Goal: Information Seeking & Learning: Learn about a topic

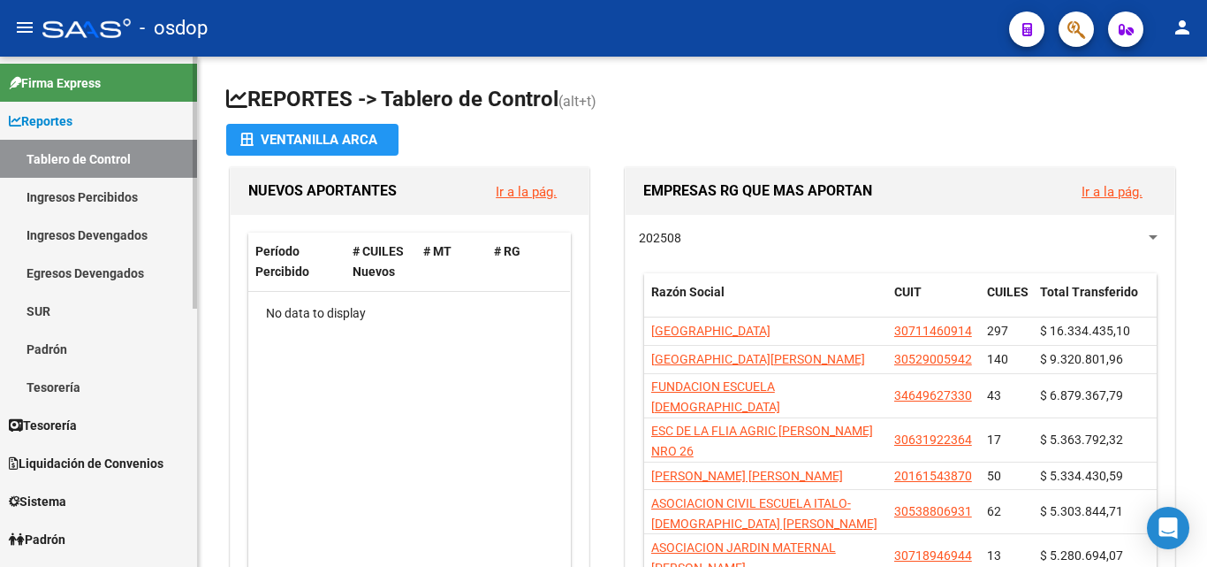
click at [87, 197] on link "Ingresos Percibidos" at bounding box center [98, 197] width 197 height 38
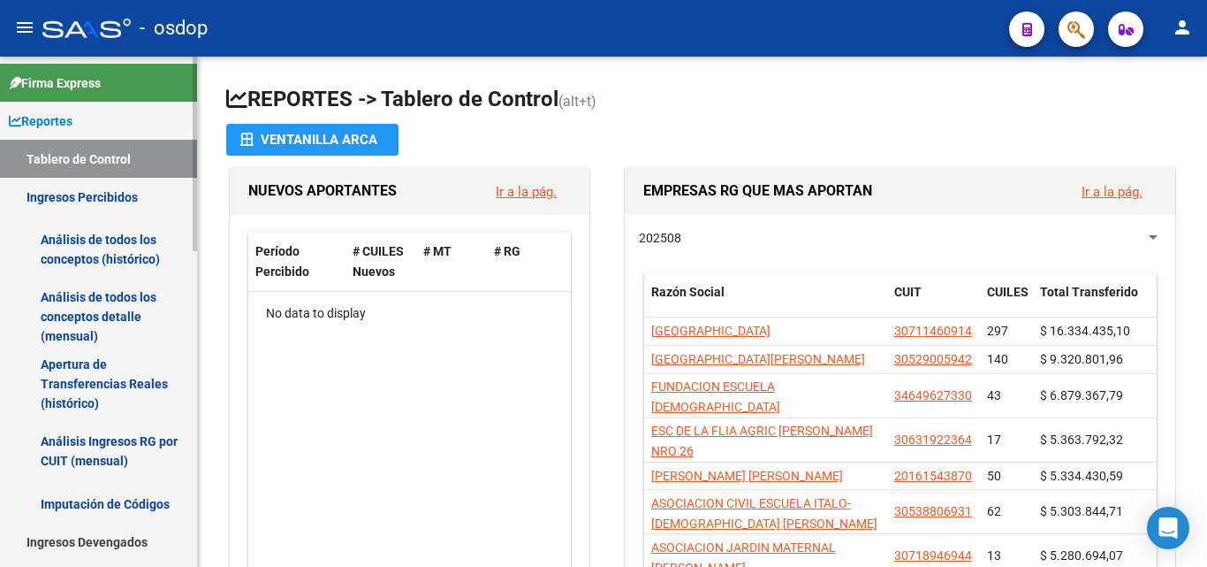
click at [99, 250] on link "Análisis de todos los conceptos (histórico)" at bounding box center [98, 249] width 197 height 67
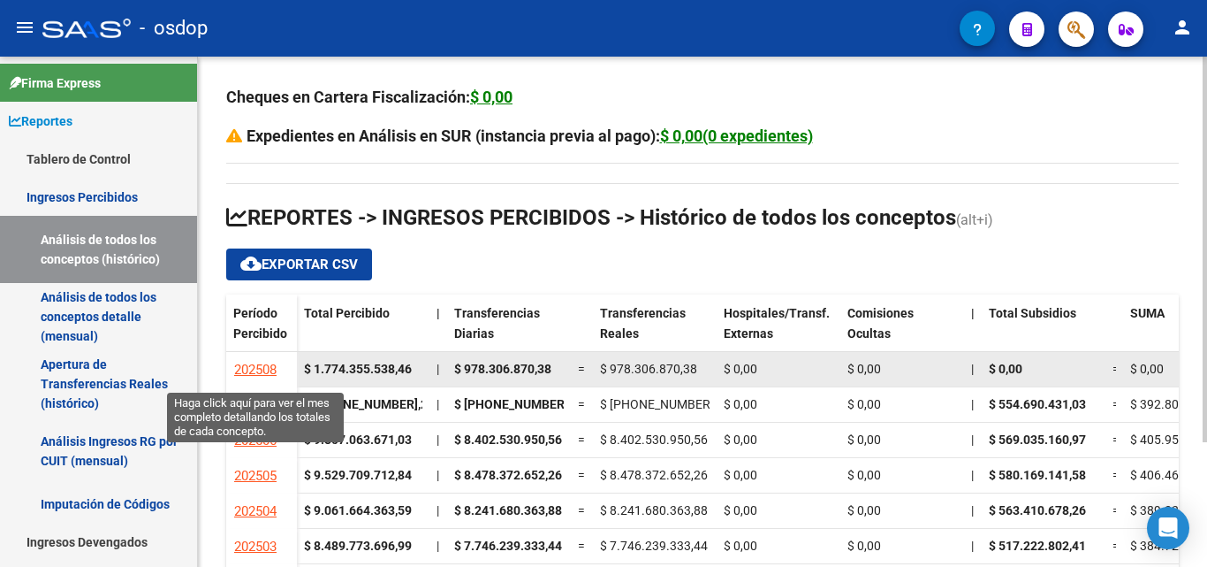
click at [261, 369] on span "202508" at bounding box center [255, 369] width 42 height 16
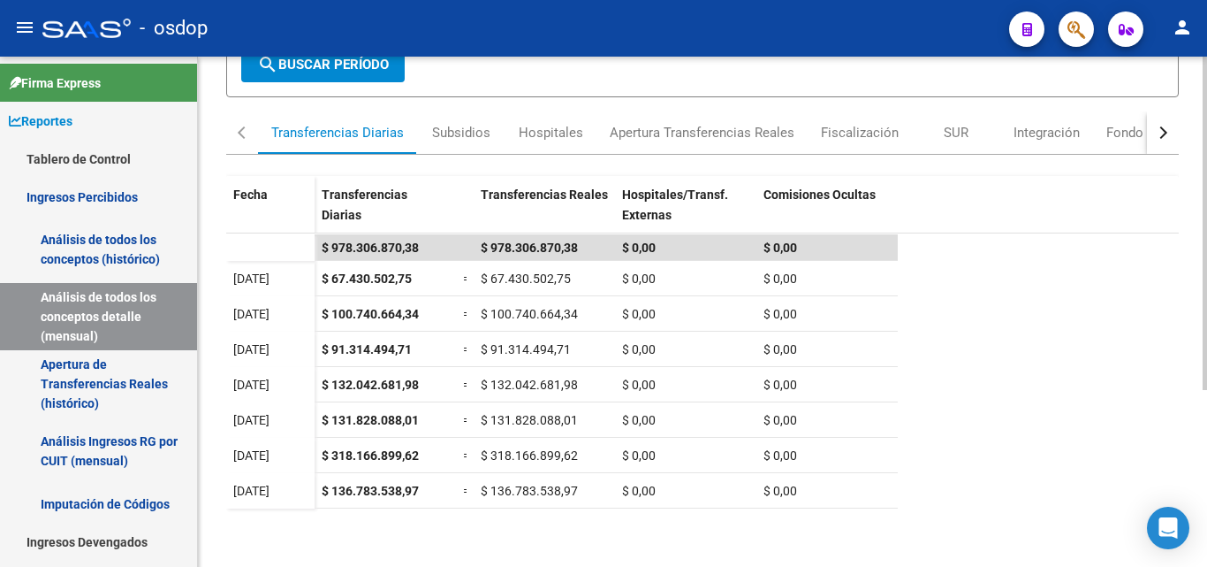
scroll to position [203, 0]
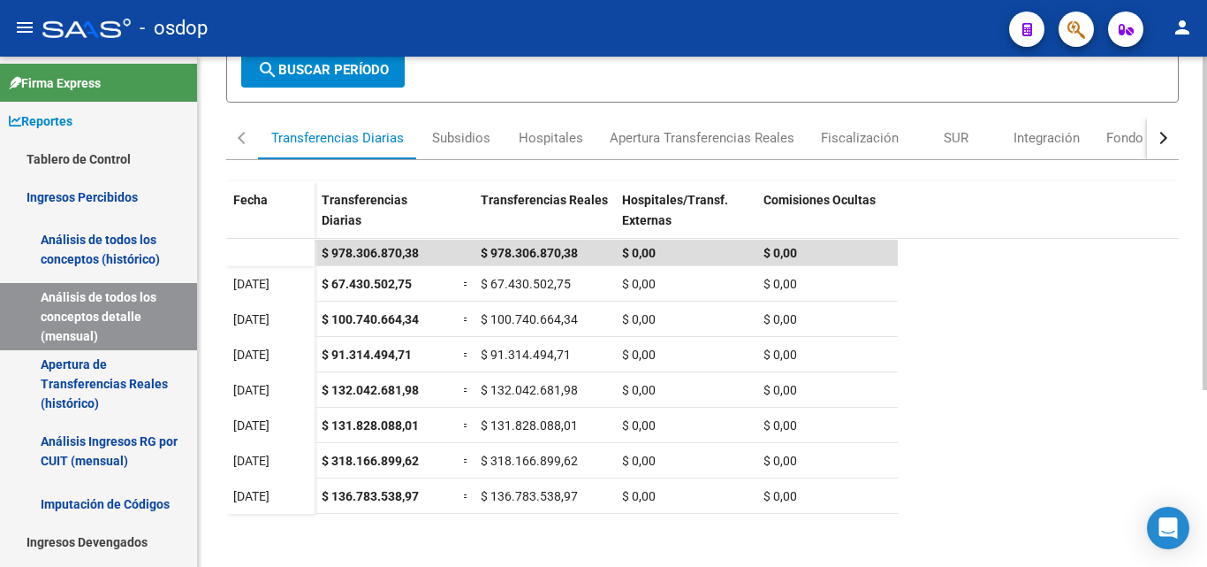
click at [1206, 206] on div at bounding box center [1205, 355] width 4 height 333
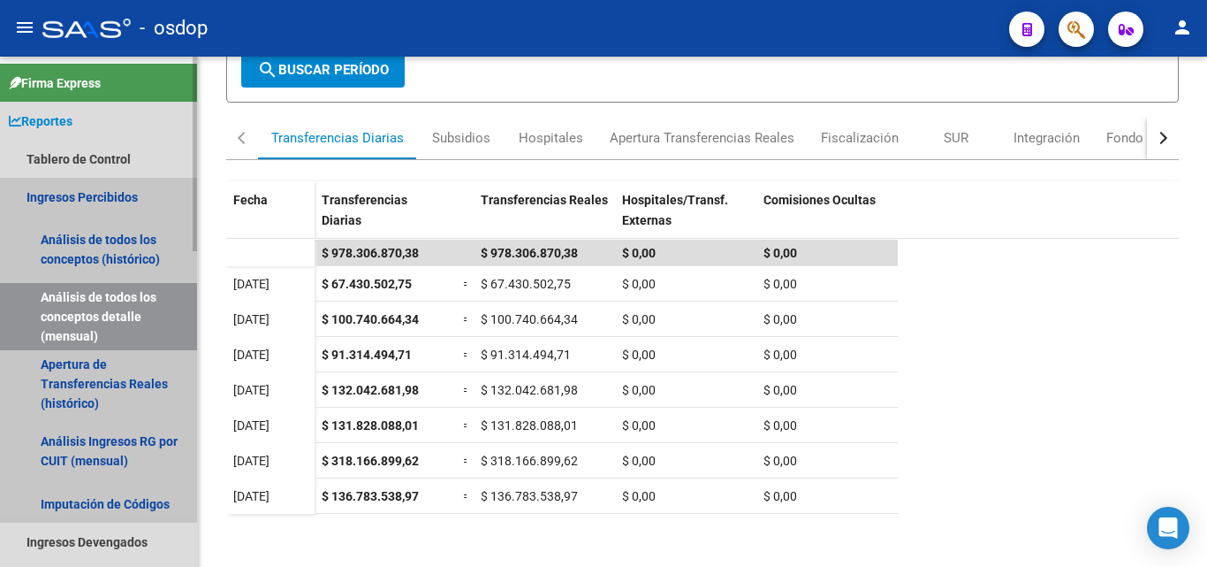
click at [91, 190] on link "Ingresos Percibidos" at bounding box center [98, 197] width 197 height 38
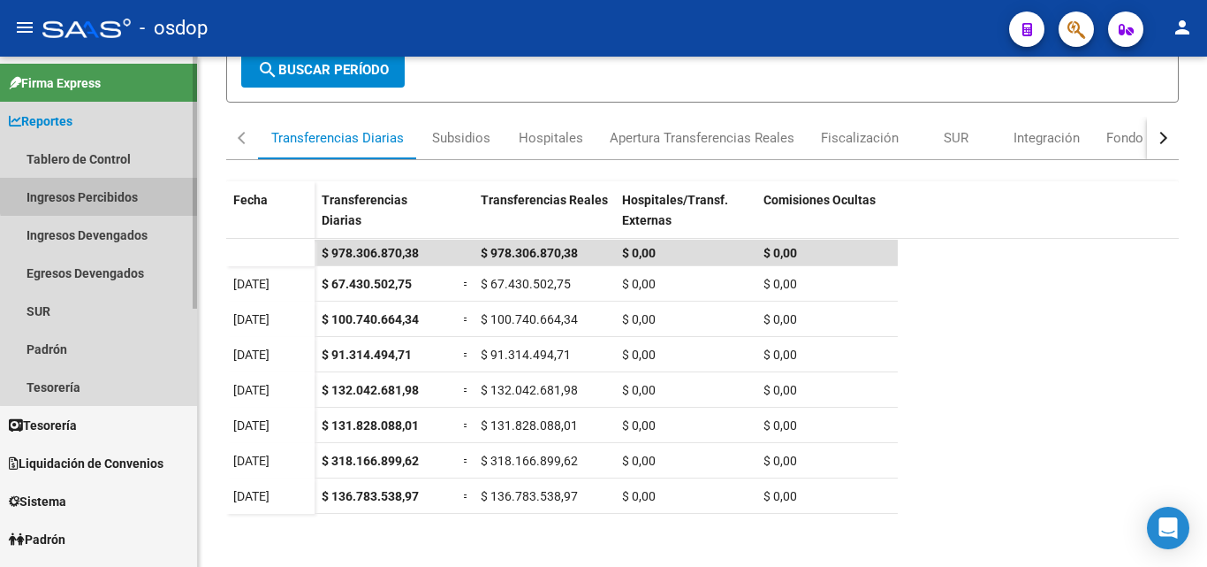
click at [105, 186] on link "Ingresos Percibidos" at bounding box center [98, 197] width 197 height 38
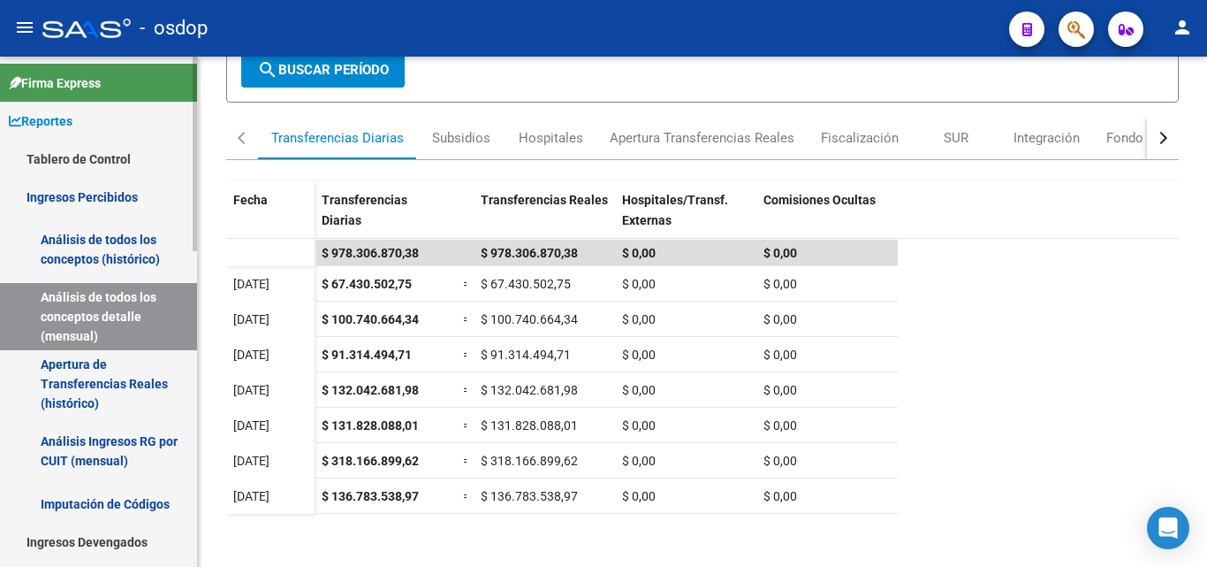
click at [98, 388] on link "Apertura de Transferencias Reales (histórico)" at bounding box center [98, 383] width 197 height 67
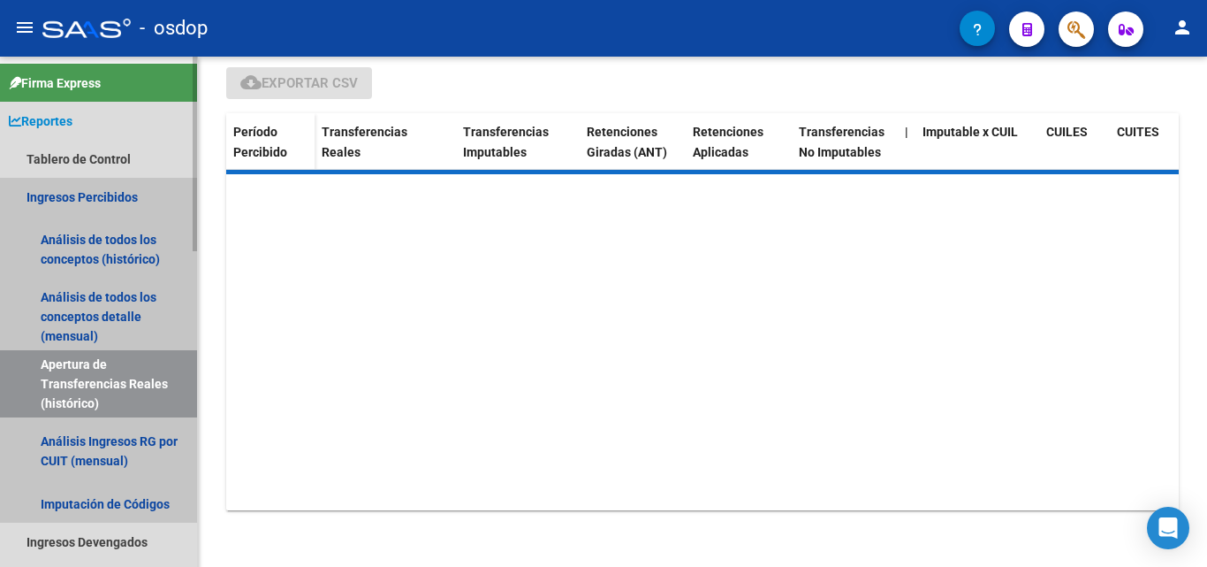
scroll to position [63, 0]
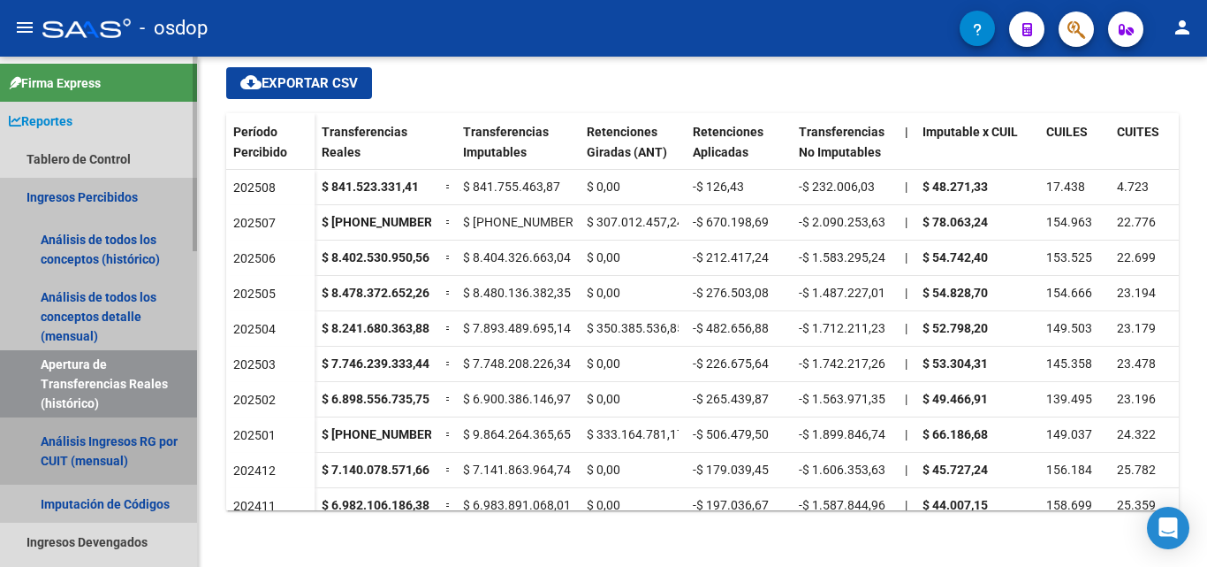
click at [67, 455] on link "Análisis Ingresos RG por CUIT (mensual)" at bounding box center [98, 450] width 197 height 67
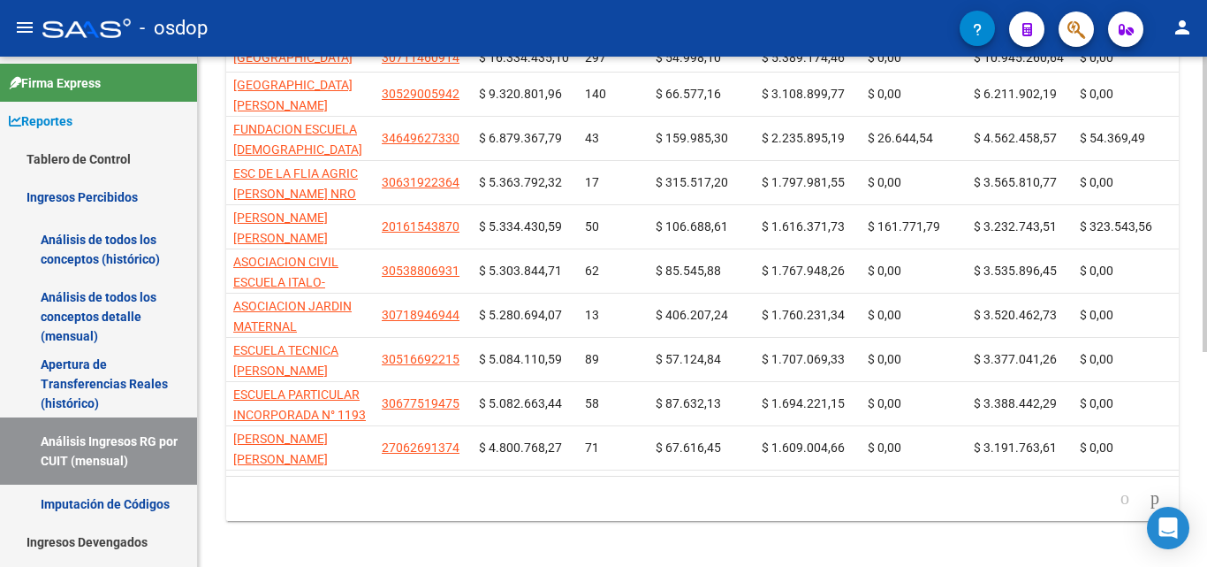
scroll to position [372, 0]
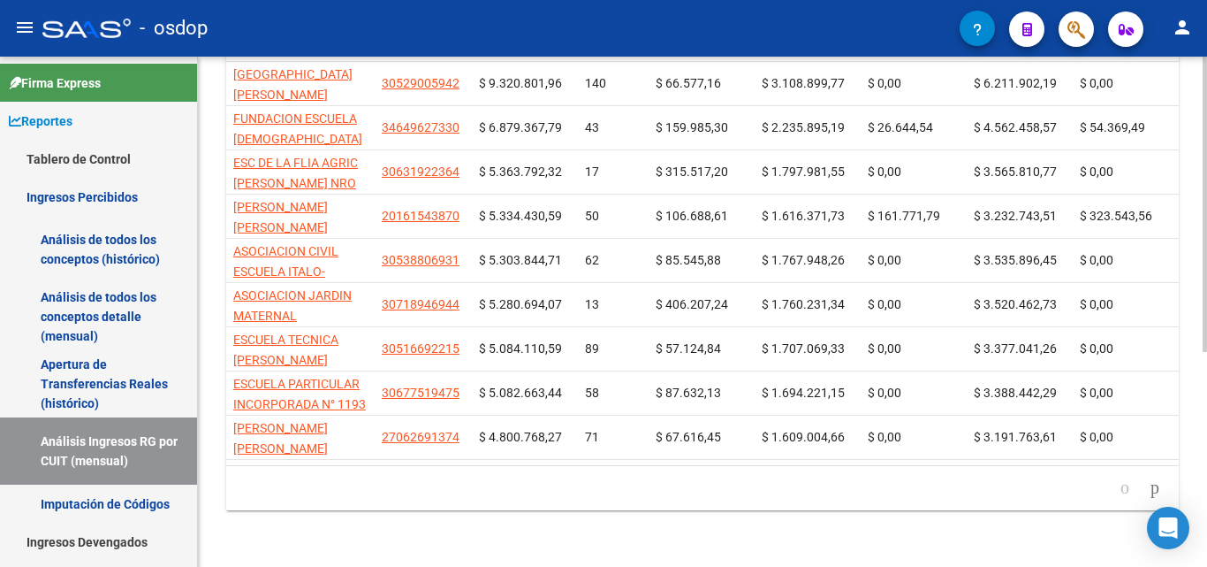
click at [1203, 437] on div at bounding box center [1205, 418] width 4 height 295
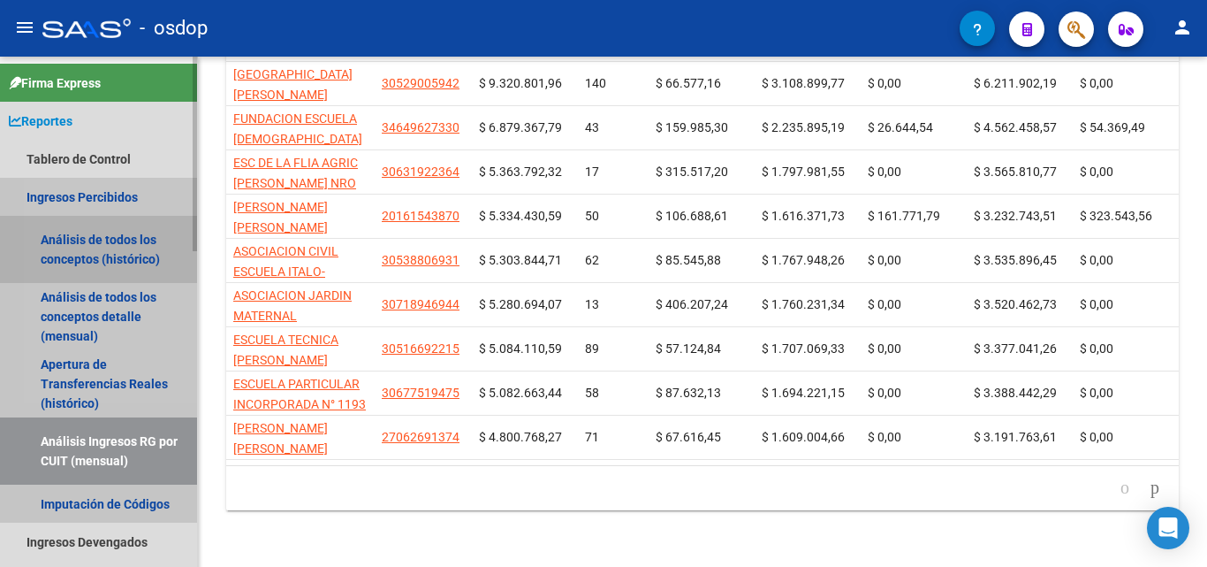
click at [93, 247] on link "Análisis de todos los conceptos (histórico)" at bounding box center [98, 249] width 197 height 67
